Goal: Task Accomplishment & Management: Complete application form

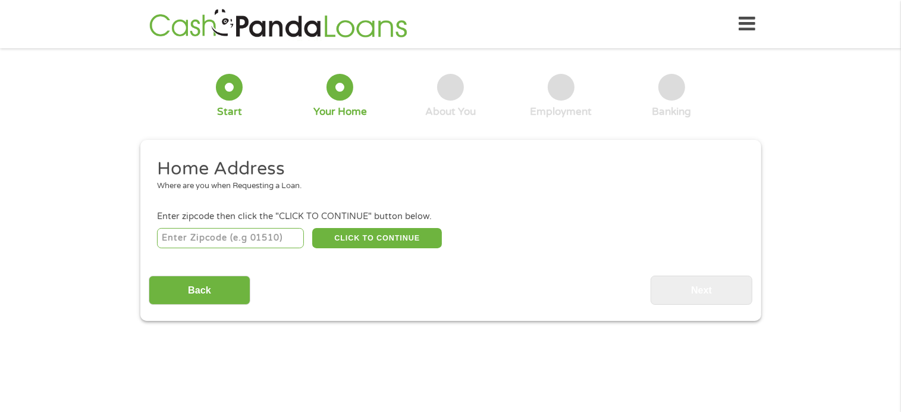
click at [289, 236] on input "number" at bounding box center [230, 238] width 147 height 20
type input "27616"
click at [357, 239] on button "CLICK TO CONTINUE" at bounding box center [377, 238] width 130 height 20
type input "27616"
type input "[GEOGRAPHIC_DATA]"
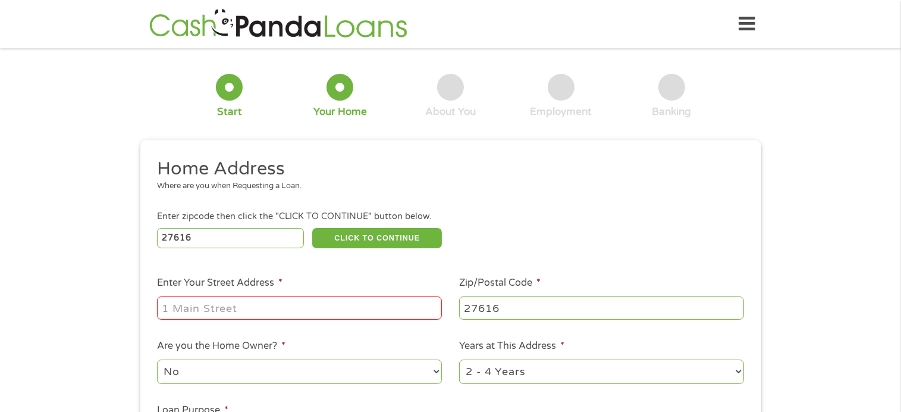
click at [247, 306] on input "Enter Your Street Address *" at bounding box center [299, 307] width 285 height 23
type input "[STREET_ADDRESS]"
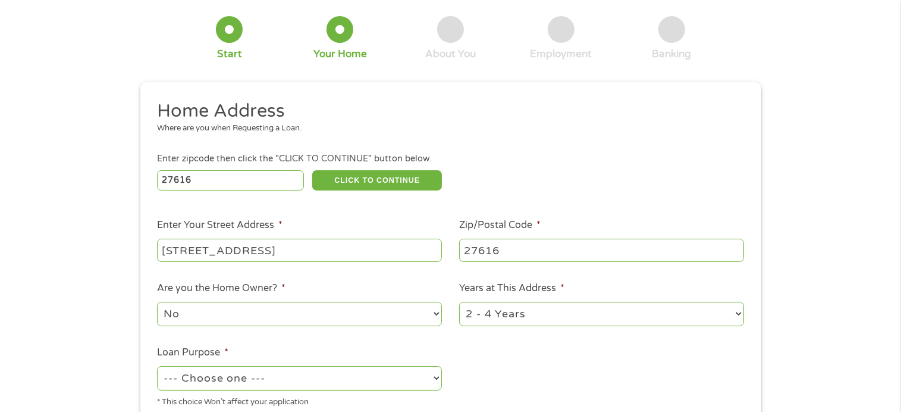
scroll to position [59, 0]
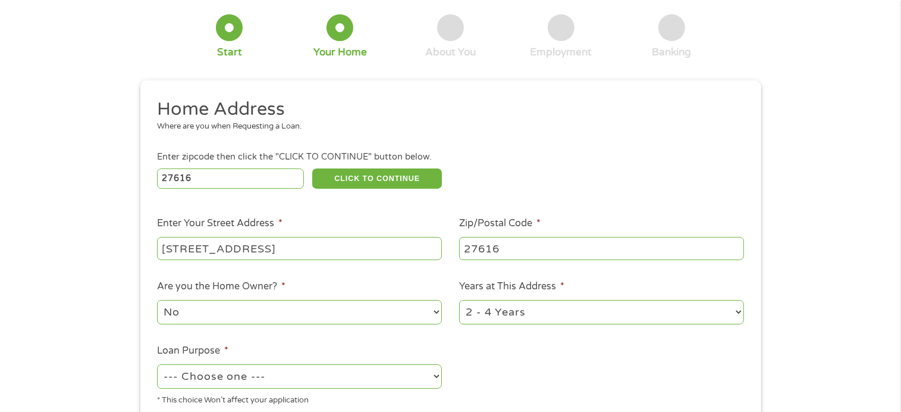
click at [210, 313] on select "No Yes" at bounding box center [299, 312] width 285 height 24
select select "yes"
click at [157, 301] on select "No Yes" at bounding box center [299, 312] width 285 height 24
click at [607, 315] on select "1 Year or less 1 - 2 Years 2 - 4 Years Over 4 Years" at bounding box center [601, 312] width 285 height 24
select select "60months"
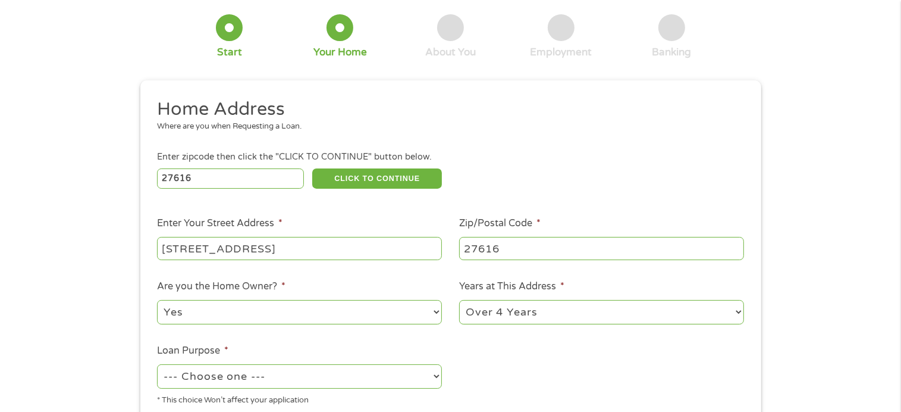
click at [459, 301] on select "1 Year or less 1 - 2 Years 2 - 4 Years Over 4 Years" at bounding box center [601, 312] width 285 height 24
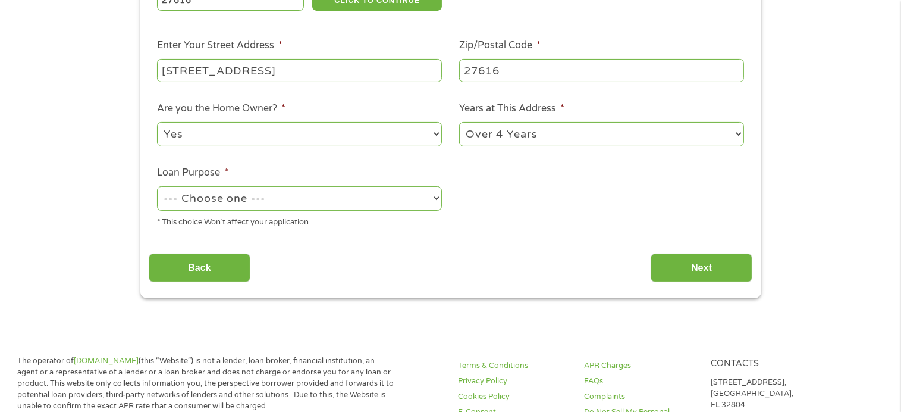
scroll to position [238, 0]
click at [219, 201] on select "--- Choose one --- Pay Bills Debt Consolidation Home Improvement Major Purchase…" at bounding box center [299, 198] width 285 height 24
select select "other"
click at [157, 187] on select "--- Choose one --- Pay Bills Debt Consolidation Home Improvement Major Purchase…" at bounding box center [299, 198] width 285 height 24
click at [693, 273] on input "Next" at bounding box center [702, 267] width 102 height 29
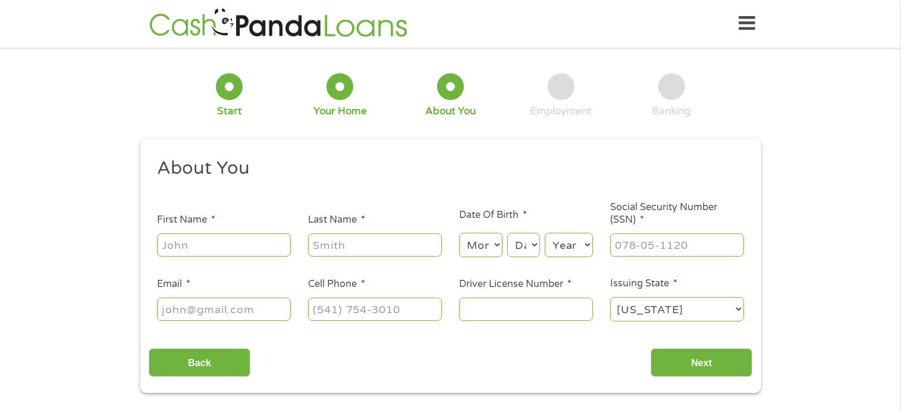
scroll to position [0, 0]
click at [234, 250] on input "First Name *" at bounding box center [224, 245] width 134 height 23
type input "[PERSON_NAME]"
type input "[EMAIL_ADDRESS][DOMAIN_NAME]"
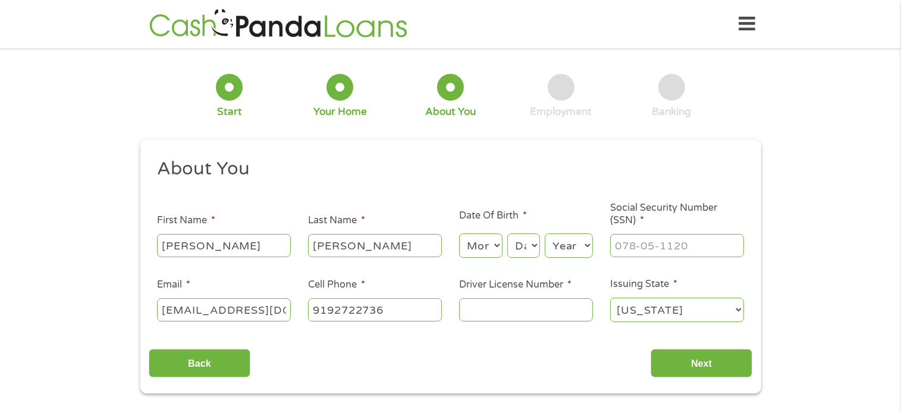
type input "[PHONE_NUMBER]"
click at [477, 244] on select "Month 1 2 3 4 5 6 7 8 9 10 11 12" at bounding box center [480, 245] width 43 height 24
select select "1"
click at [459, 234] on select "Month 1 2 3 4 5 6 7 8 9 10 11 12" at bounding box center [480, 245] width 43 height 24
click at [520, 247] on select "Day 1 2 3 4 5 6 7 8 9 10 11 12 13 14 15 16 17 18 19 20 21 22 23 24 25 26 27 28 …" at bounding box center [523, 245] width 32 height 24
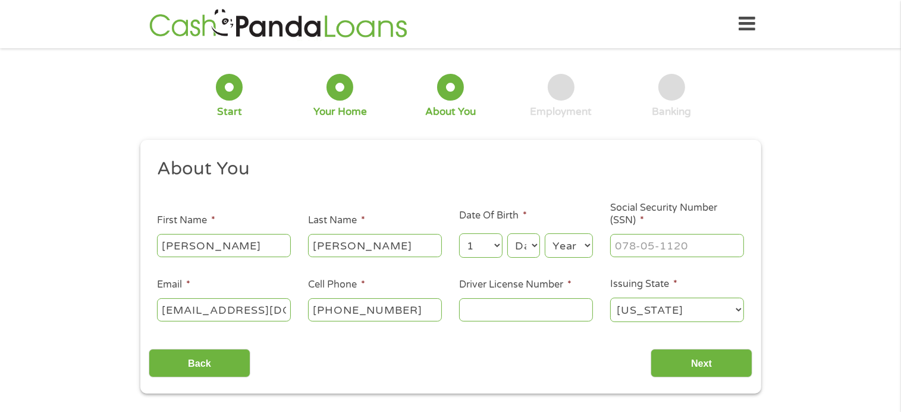
select select "21"
click at [507, 234] on select "Day 1 2 3 4 5 6 7 8 9 10 11 12 13 14 15 16 17 18 19 20 21 22 23 24 25 26 27 28 …" at bounding box center [523, 245] width 32 height 24
click at [568, 249] on select "Year [DATE] 2006 2005 2004 2003 2002 2001 2000 1999 1998 1997 1996 1995 1994 19…" at bounding box center [569, 245] width 48 height 24
select select "1958"
click at [545, 234] on select "Year [DATE] 2006 2005 2004 2003 2002 2001 2000 1999 1998 1997 1996 1995 1994 19…" at bounding box center [569, 245] width 48 height 24
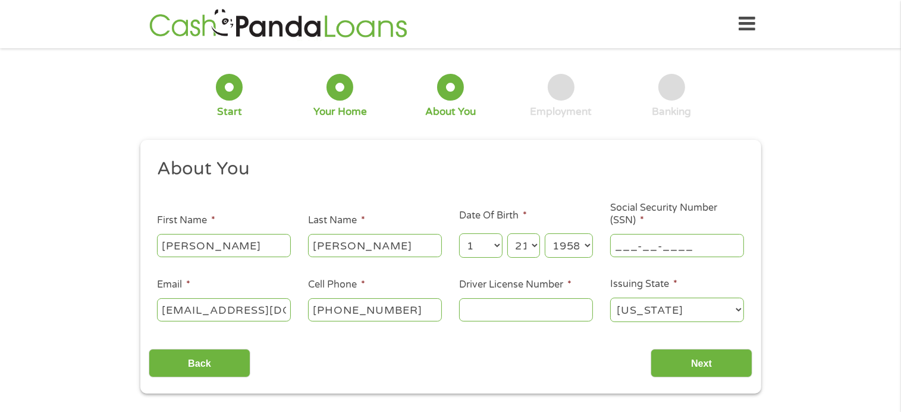
click at [650, 249] on input "___-__-____" at bounding box center [677, 245] width 134 height 23
type input "244-13-7501"
click at [524, 311] on input "Driver License Number *" at bounding box center [526, 309] width 134 height 23
type input "4607760"
click at [676, 362] on input "Next" at bounding box center [702, 363] width 102 height 29
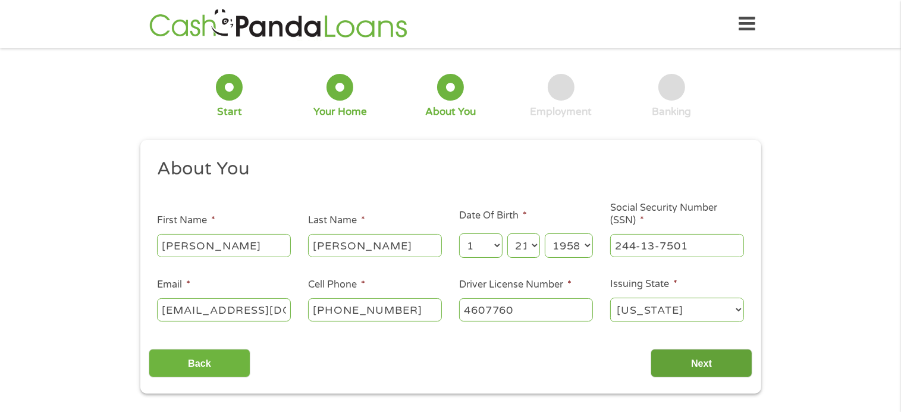
scroll to position [5, 5]
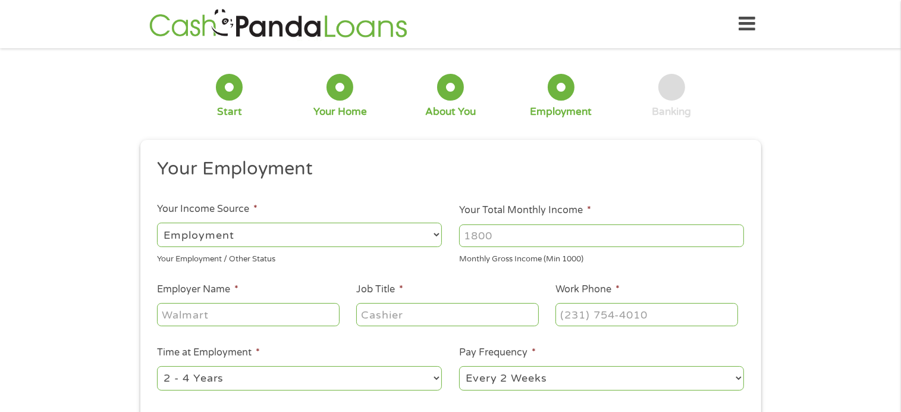
click at [355, 230] on select "--- Choose one --- Employment [DEMOGRAPHIC_DATA] Benefits" at bounding box center [299, 234] width 285 height 24
select select "selfEmployed"
click at [157, 222] on select "--- Choose one --- Employment [DEMOGRAPHIC_DATA] Benefits" at bounding box center [299, 234] width 285 height 24
click at [504, 233] on input "Your Total Monthly Income *" at bounding box center [601, 235] width 285 height 23
type input "3000"
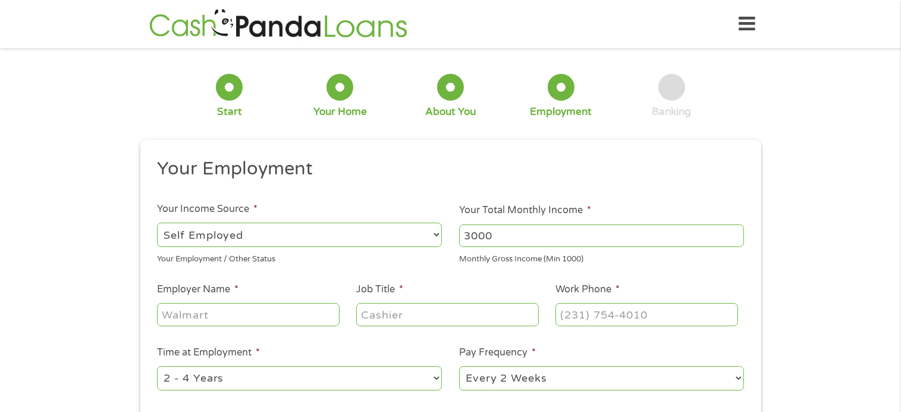
click at [238, 316] on input "Employer Name *" at bounding box center [248, 314] width 182 height 23
type input "[PERSON_NAME] Broadcasting Group Inc"
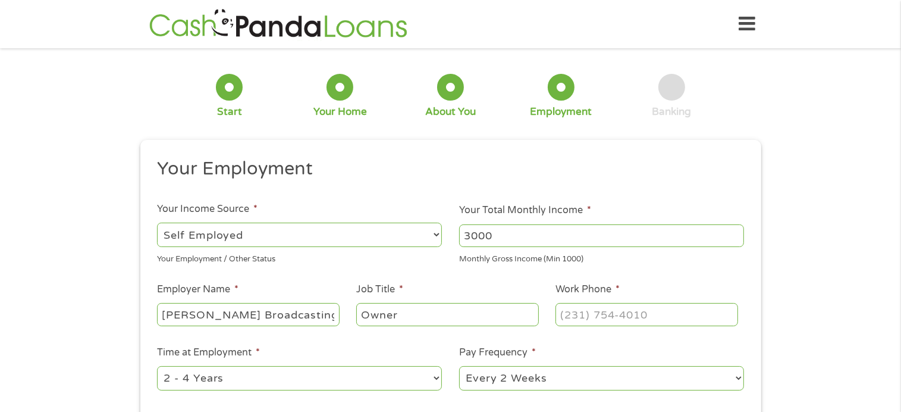
type input "Owner"
click at [661, 310] on input "(___) ___-____" at bounding box center [647, 314] width 182 height 23
type input "[PHONE_NUMBER]"
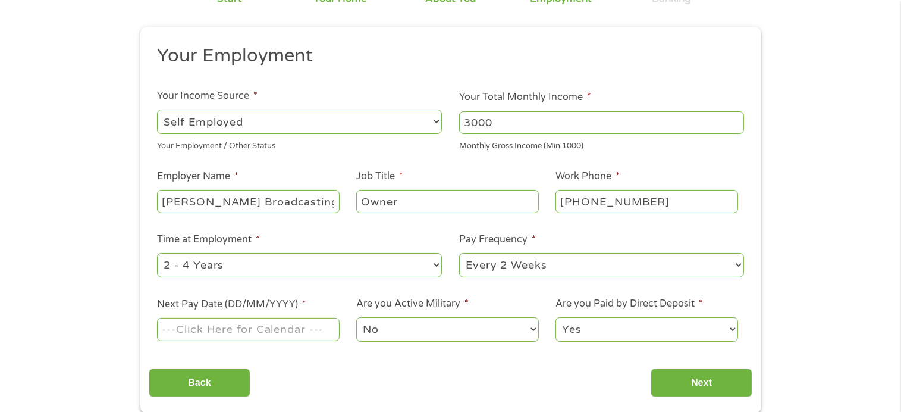
scroll to position [119, 0]
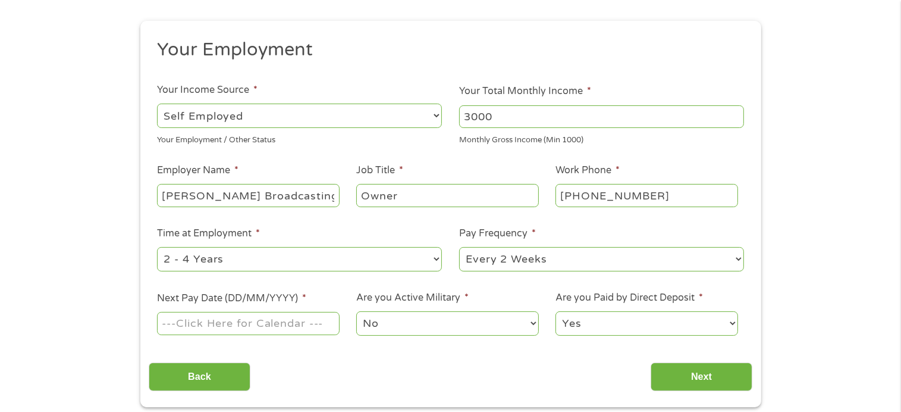
click at [437, 259] on select "--- Choose one --- 1 Year or less 1 - 2 Years 2 - 4 Years Over 4 Years" at bounding box center [299, 259] width 285 height 24
select select "60months"
click at [157, 247] on select "--- Choose one --- 1 Year or less 1 - 2 Years 2 - 4 Years Over 4 Years" at bounding box center [299, 259] width 285 height 24
click at [738, 256] on select "--- Choose one --- Every 2 Weeks Every Week Monthly Semi-Monthly" at bounding box center [601, 259] width 285 height 24
select select "monthly"
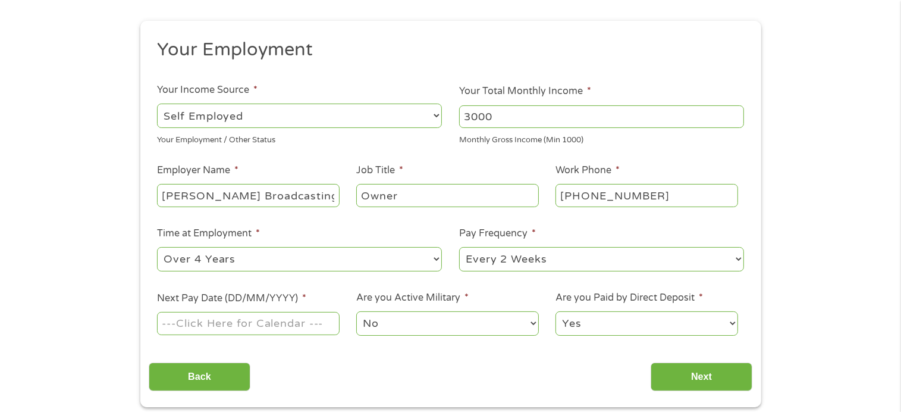
click at [459, 247] on select "--- Choose one --- Every 2 Weeks Every Week Monthly Semi-Monthly" at bounding box center [601, 259] width 285 height 24
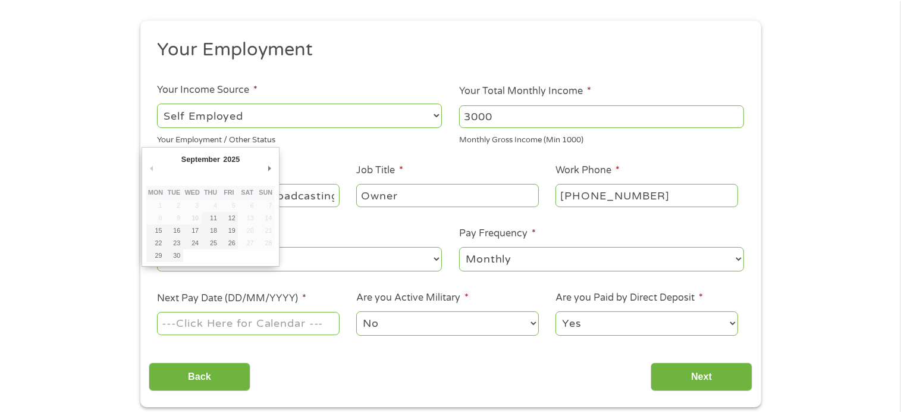
click at [277, 328] on input "Next Pay Date (DD/MM/YYYY) *" at bounding box center [248, 323] width 182 height 23
type input "[DATE]"
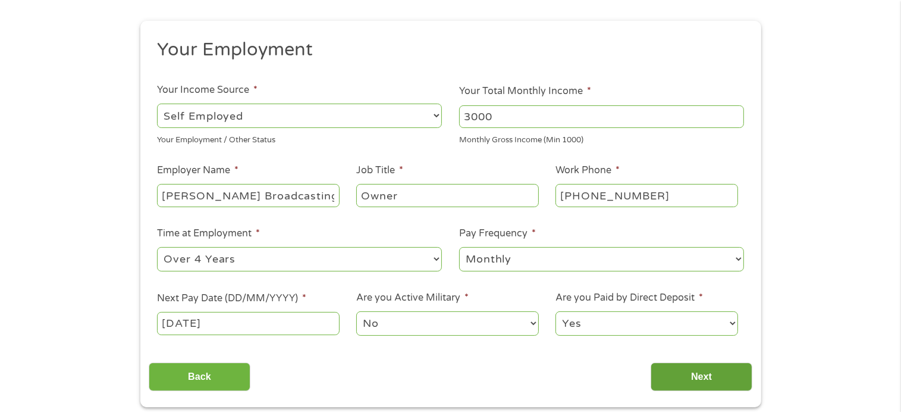
click at [708, 374] on input "Next" at bounding box center [702, 376] width 102 height 29
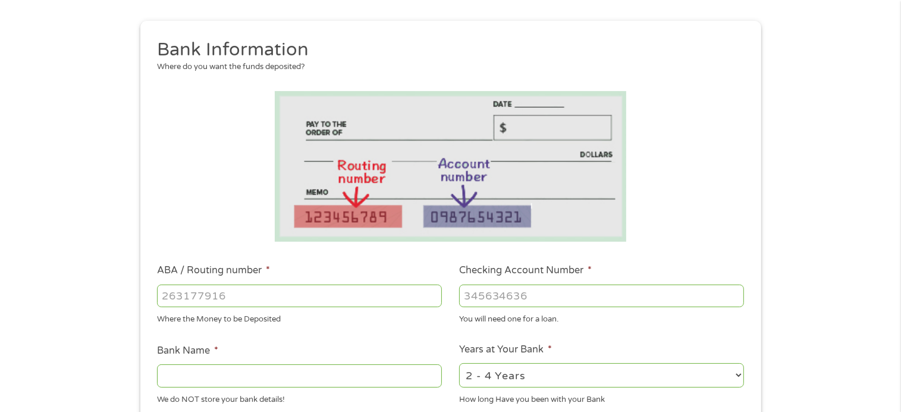
click at [240, 292] on input "ABA / Routing number *" at bounding box center [299, 295] width 285 height 23
type input "053100452"
type input "MECHANICS FARMERS BANK"
type input "053100452"
click at [535, 300] on input "Checking Account Number *" at bounding box center [601, 295] width 285 height 23
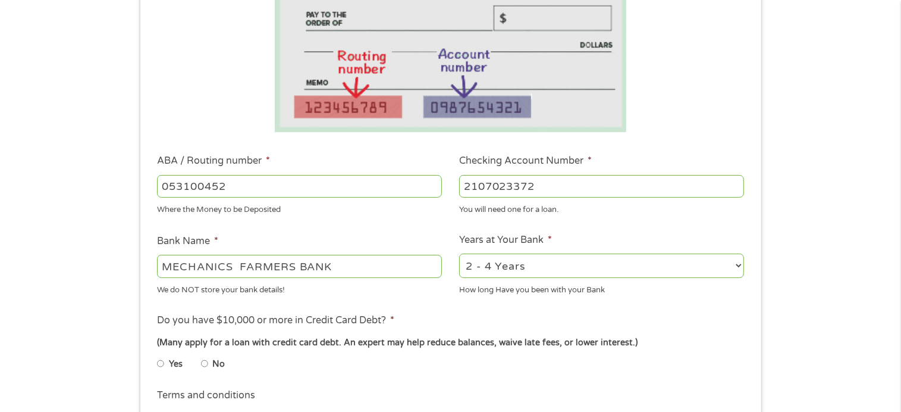
scroll to position [238, 0]
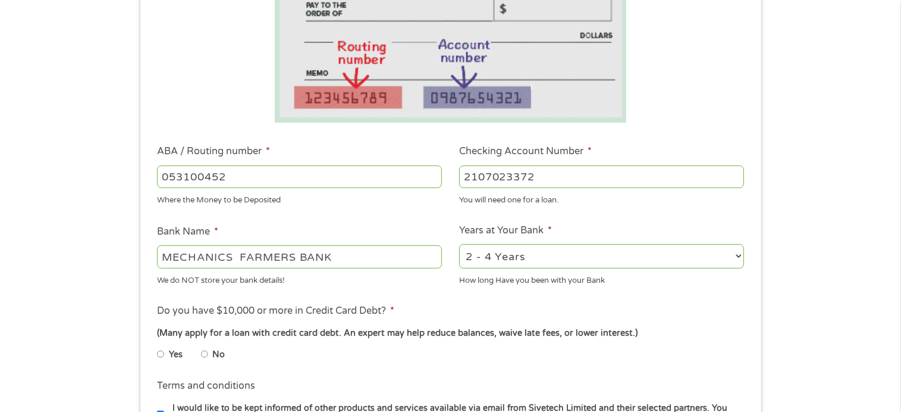
type input "2107023372"
click at [740, 256] on select "2 - 4 Years 6 - 12 Months 1 - 2 Years Over 4 Years" at bounding box center [601, 256] width 285 height 24
select select "60months"
click at [459, 244] on select "2 - 4 Years 6 - 12 Months 1 - 2 Years Over 4 Years" at bounding box center [601, 256] width 285 height 24
click at [206, 354] on input "No" at bounding box center [204, 353] width 7 height 19
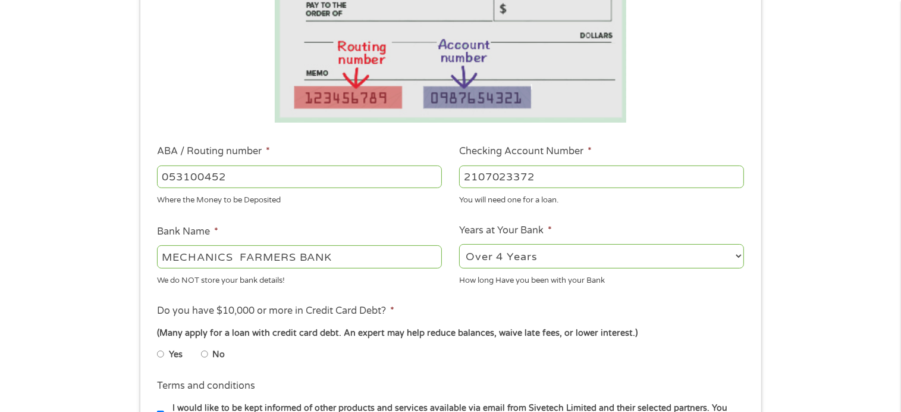
radio input "true"
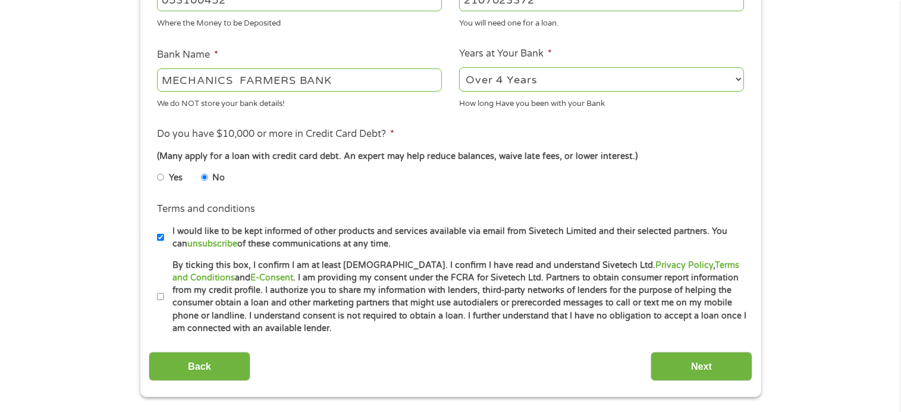
scroll to position [416, 0]
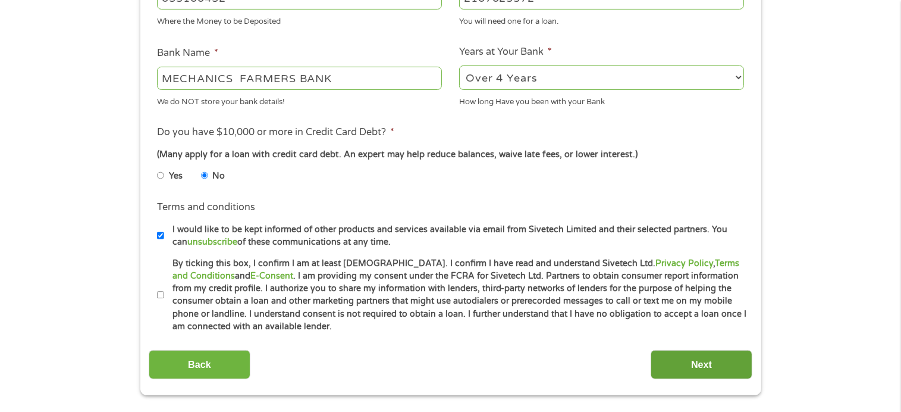
click at [722, 365] on input "Next" at bounding box center [702, 364] width 102 height 29
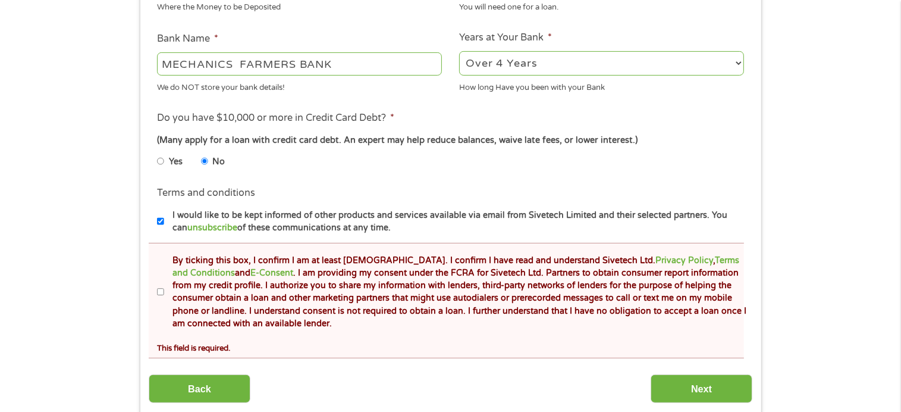
scroll to position [476, 0]
click at [162, 290] on input "By ticking this box, I confirm I am at least [DEMOGRAPHIC_DATA]. I confirm I ha…" at bounding box center [160, 291] width 7 height 19
checkbox input "true"
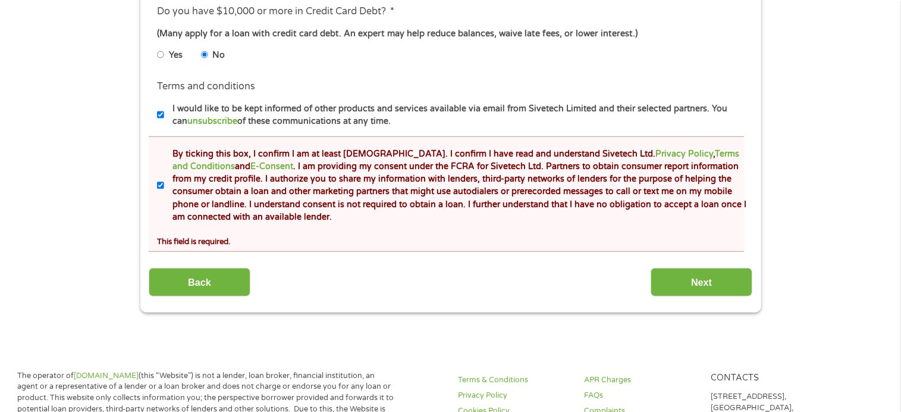
scroll to position [595, 0]
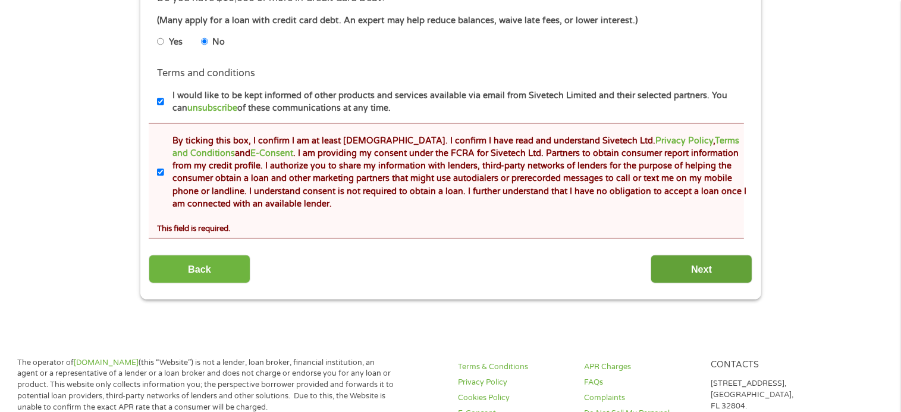
click at [704, 275] on input "Next" at bounding box center [702, 269] width 102 height 29
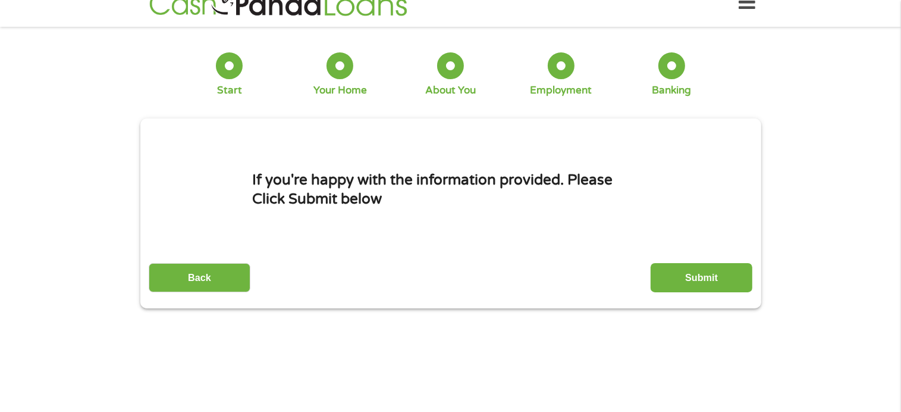
scroll to position [0, 0]
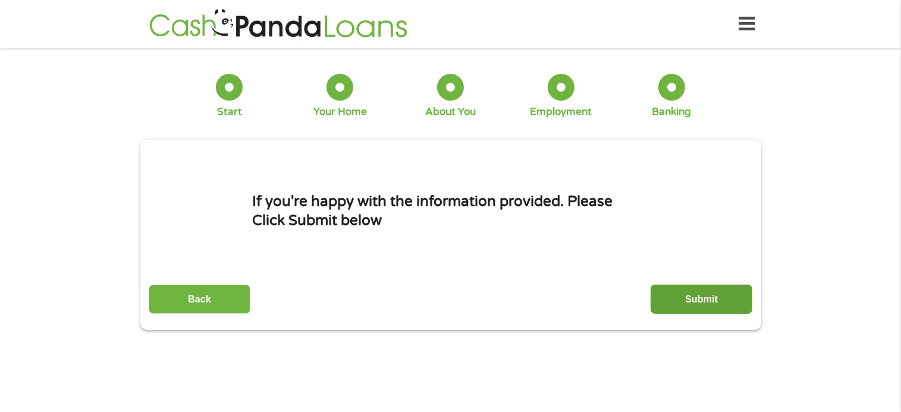
click at [714, 299] on input "Submit" at bounding box center [702, 298] width 102 height 29
